Goal: Navigation & Orientation: Find specific page/section

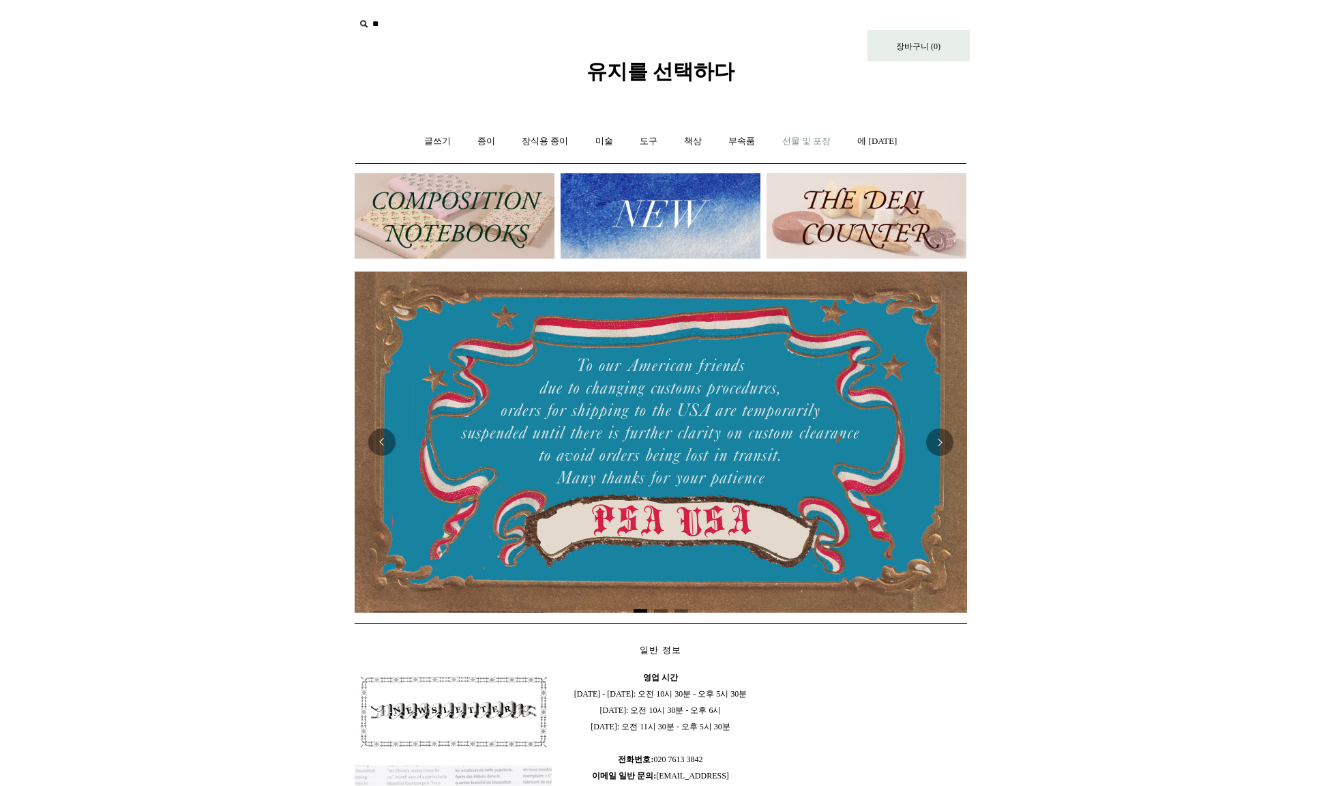
click at [827, 145] on font "선물 및 포장" at bounding box center [806, 141] width 49 height 10
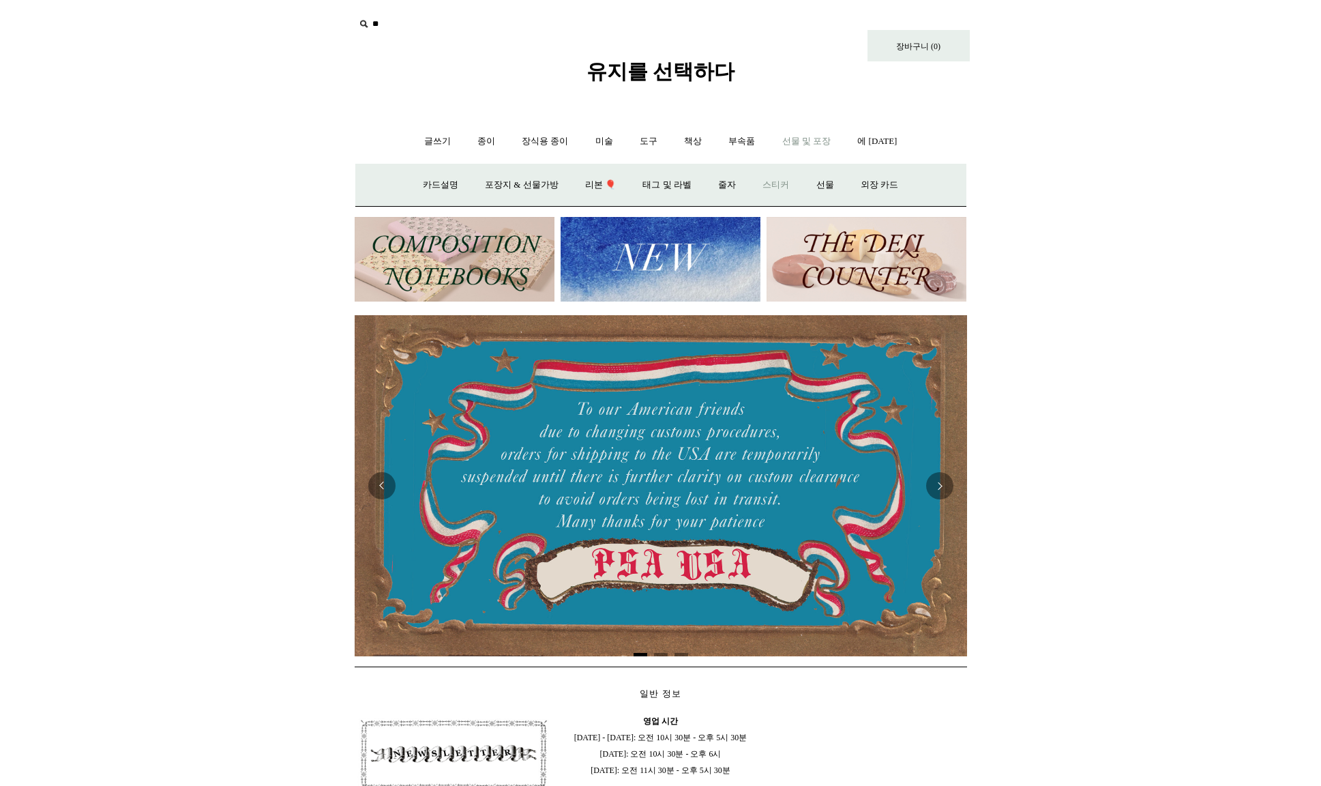
click at [786, 189] on font "스티커" at bounding box center [775, 184] width 27 height 10
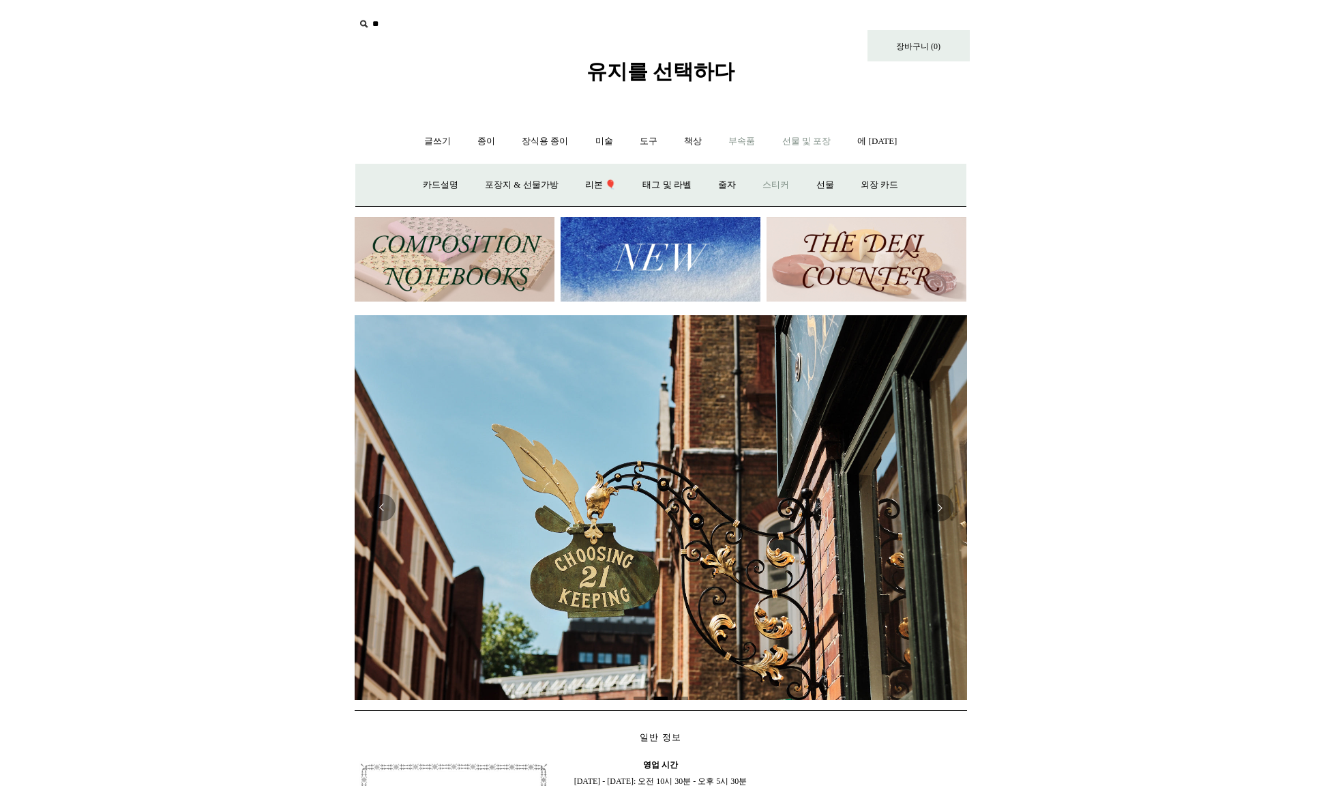
click at [744, 140] on font "부속품" at bounding box center [741, 141] width 27 height 10
click at [592, 190] on link "문진 +" at bounding box center [588, 185] width 42 height 36
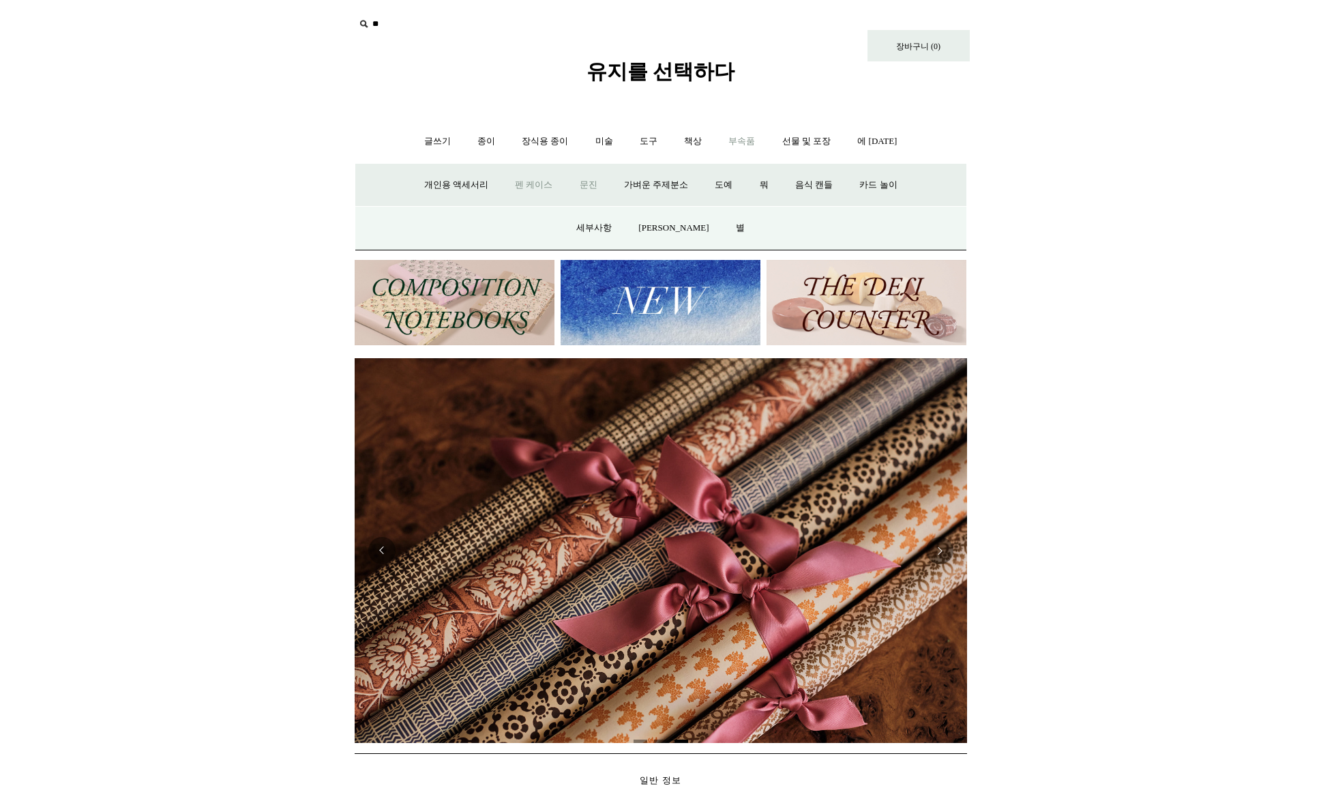
scroll to position [0, 1225]
click at [595, 177] on link "문진 -" at bounding box center [588, 185] width 42 height 36
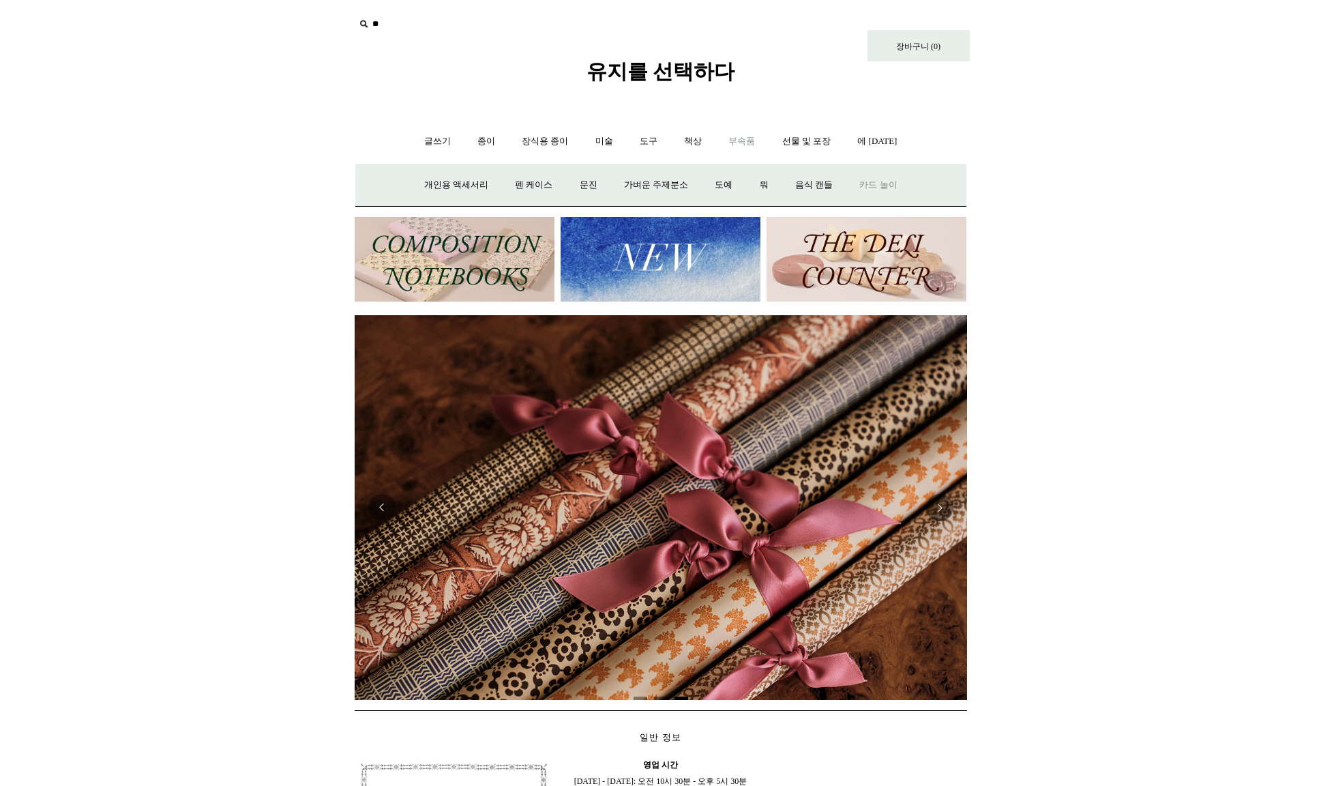
click at [893, 184] on font "카드 놀이" at bounding box center [878, 184] width 38 height 10
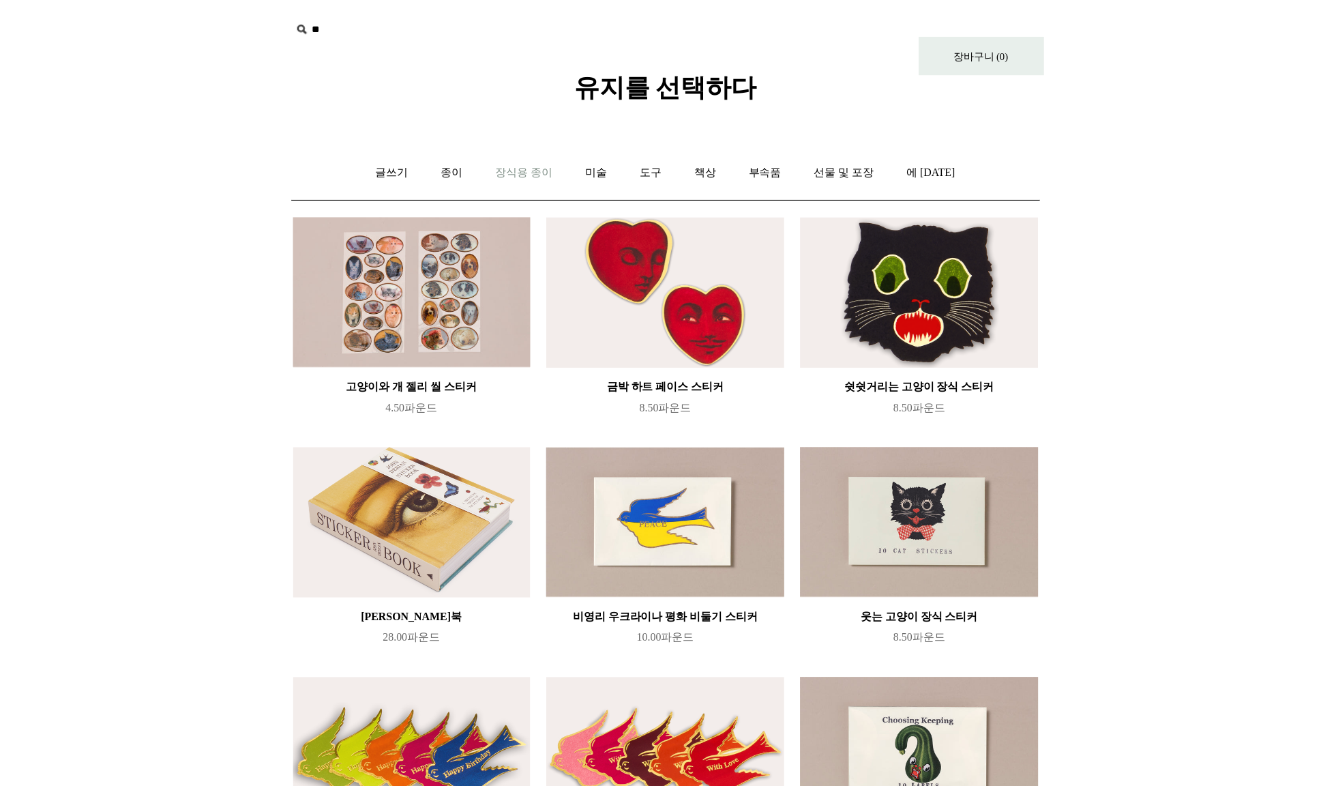
click at [535, 142] on font "장식용 종이" at bounding box center [545, 141] width 46 height 10
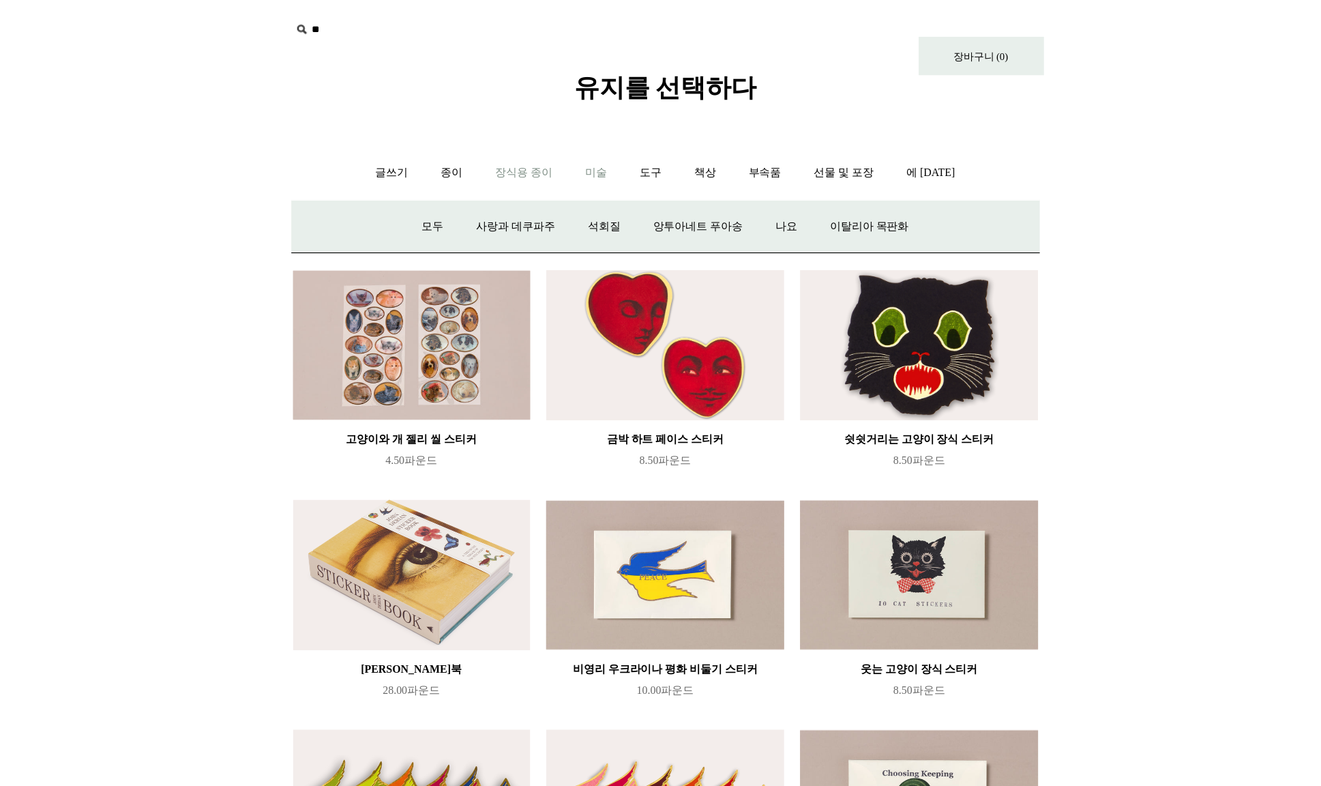
click at [606, 142] on font "미술" at bounding box center [604, 141] width 18 height 10
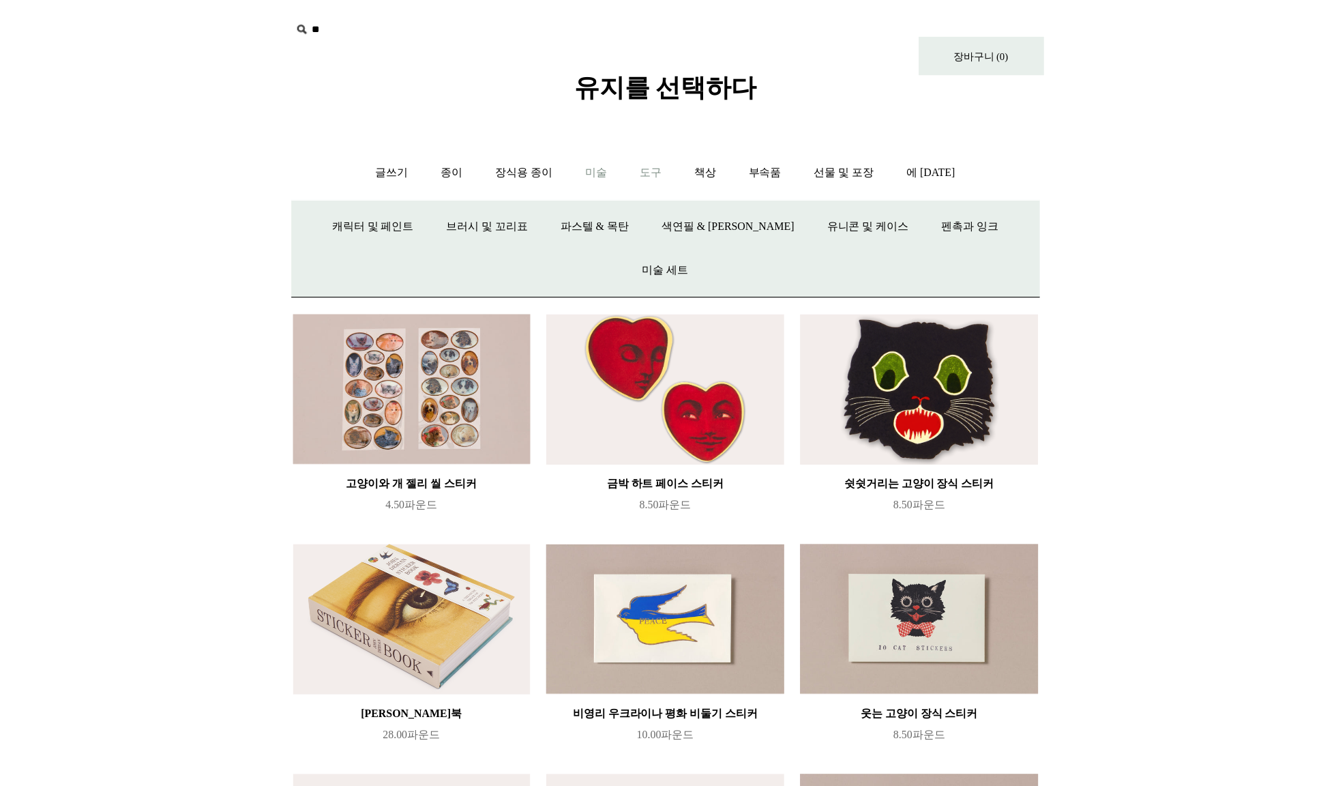
click at [653, 144] on font "도구" at bounding box center [649, 141] width 18 height 10
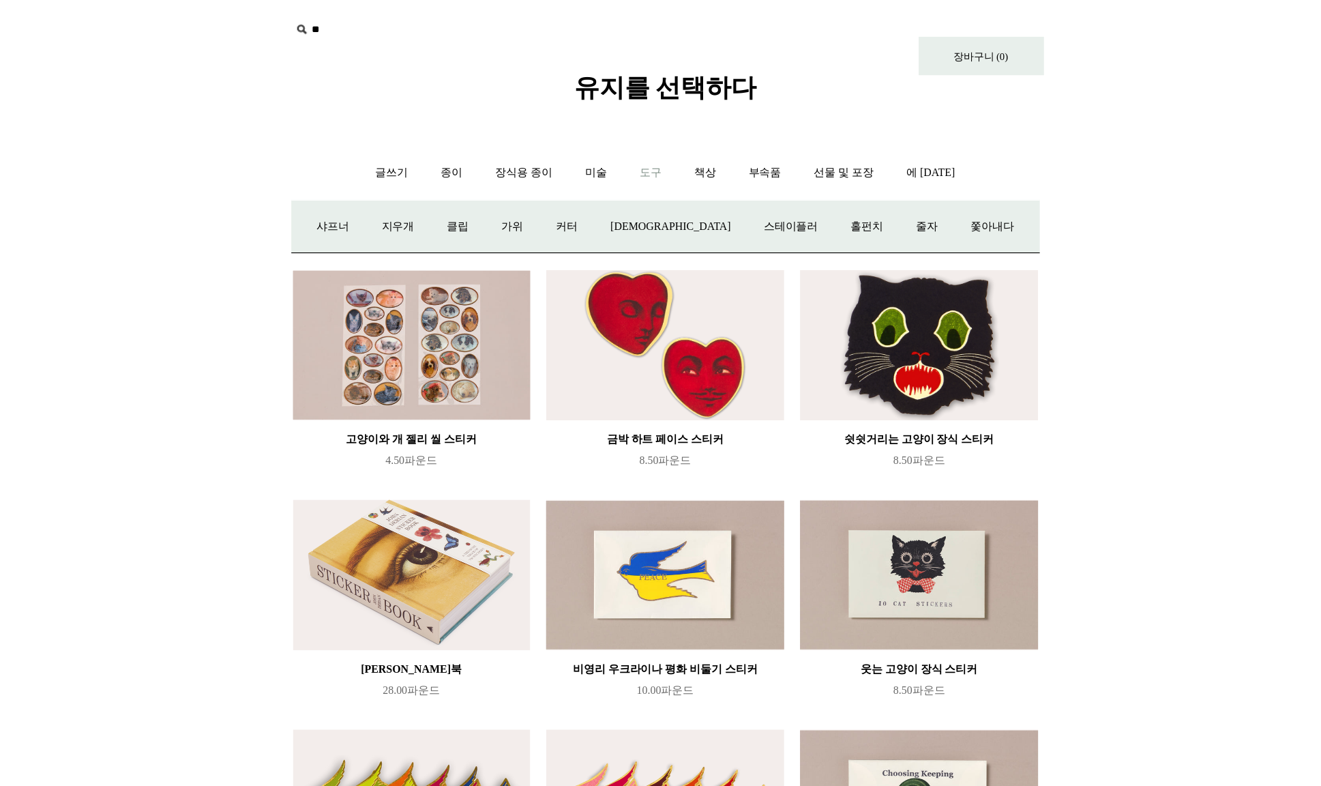
click at [320, 133] on body "메뉴 유지를 선택하다 * 배송 정보 장바구니 (0) * ⤺ + +" at bounding box center [661, 783] width 682 height 1566
